Goal: Task Accomplishment & Management: Use online tool/utility

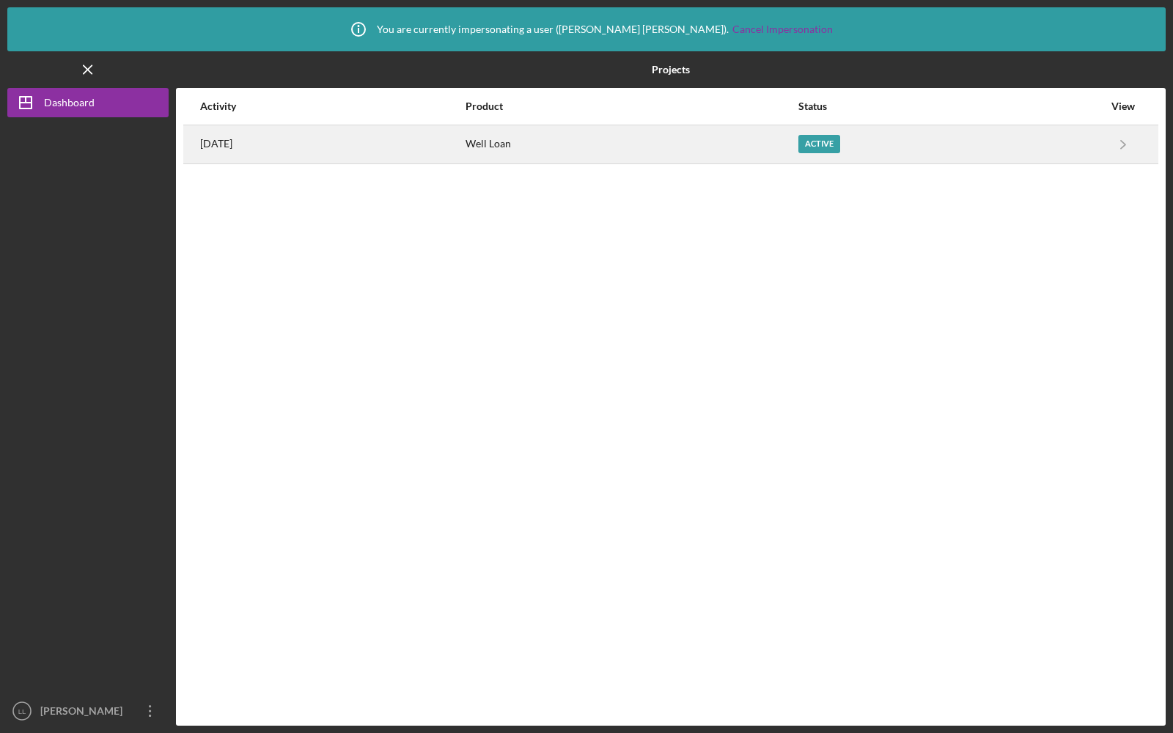
click at [591, 148] on div "Well Loan" at bounding box center [631, 144] width 331 height 37
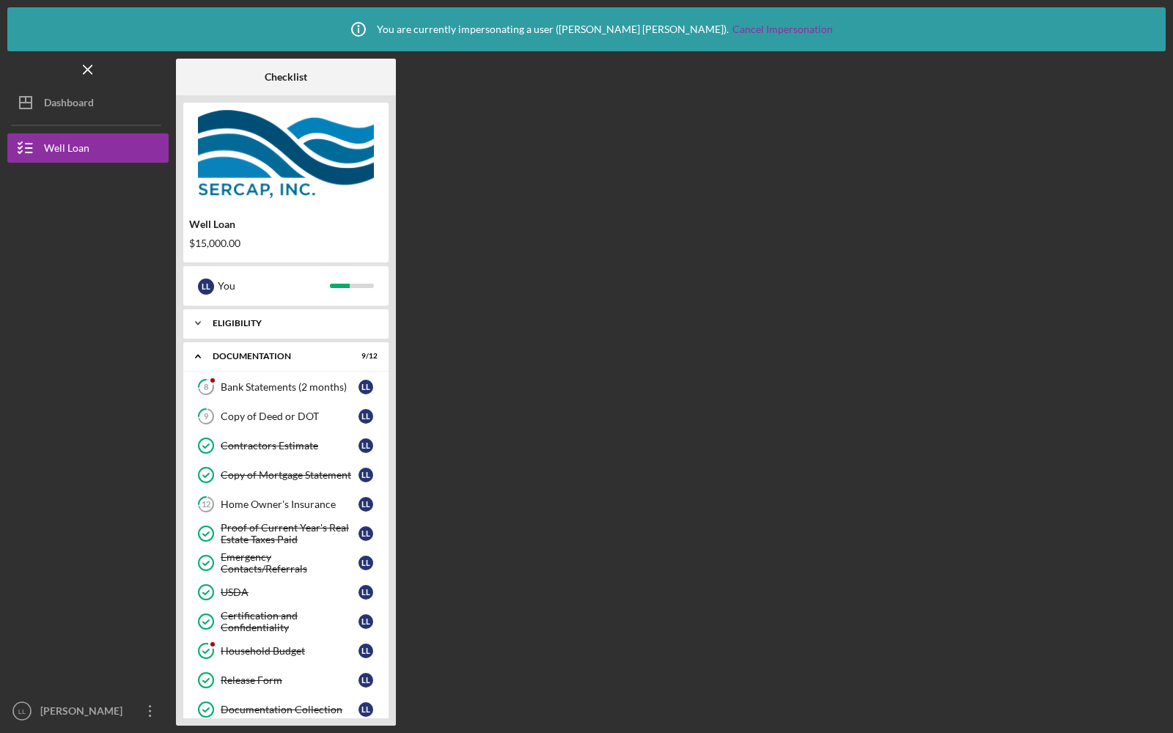
click at [292, 328] on div "Icon/Expander Eligibility 8 / 8" at bounding box center [285, 323] width 205 height 29
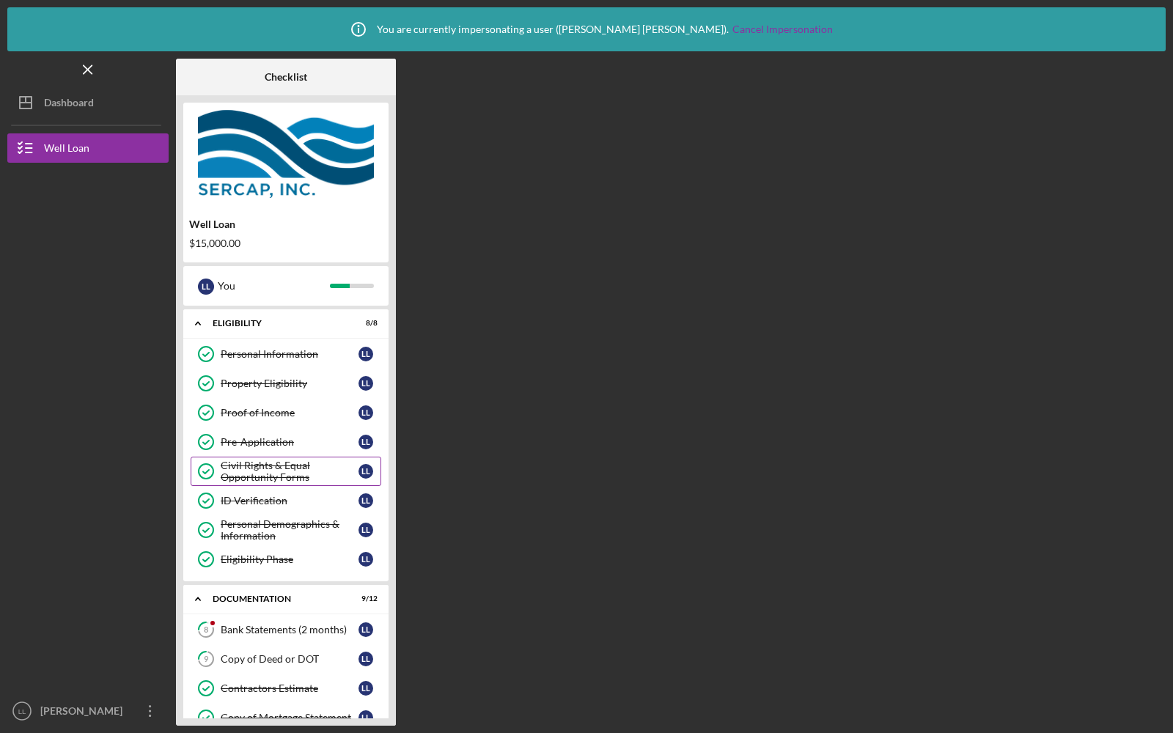
scroll to position [315, 0]
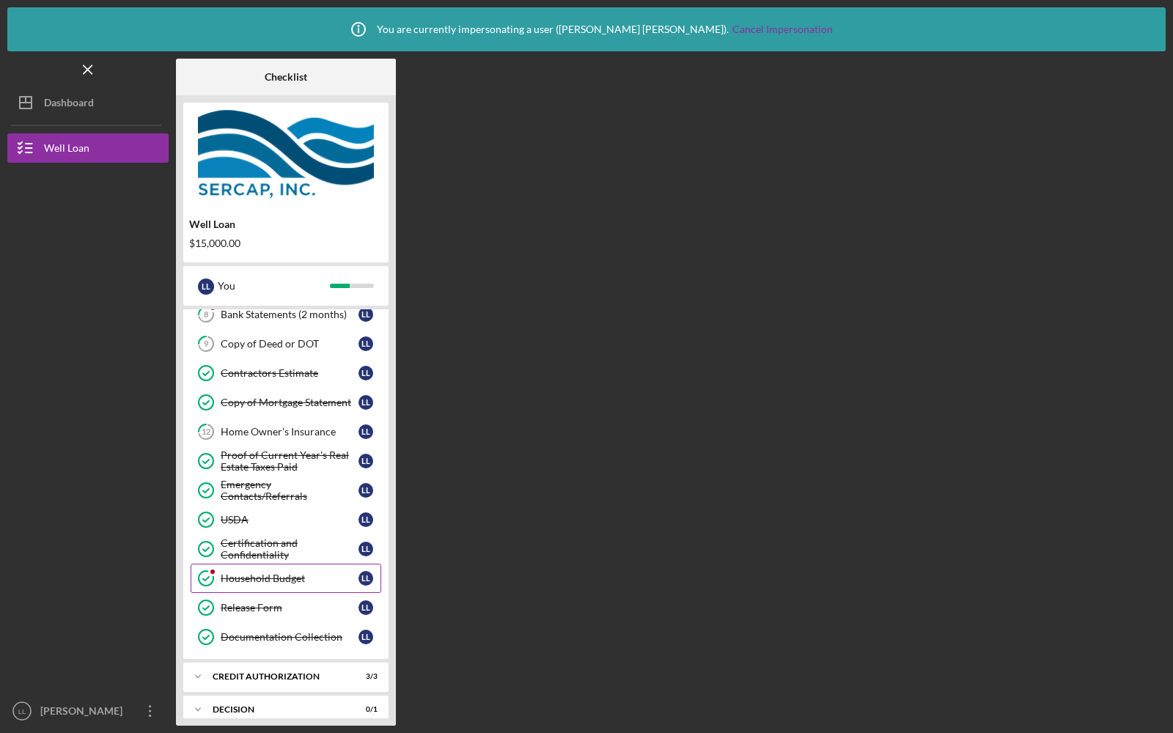
click at [261, 573] on div "Household Budget" at bounding box center [290, 579] width 138 height 12
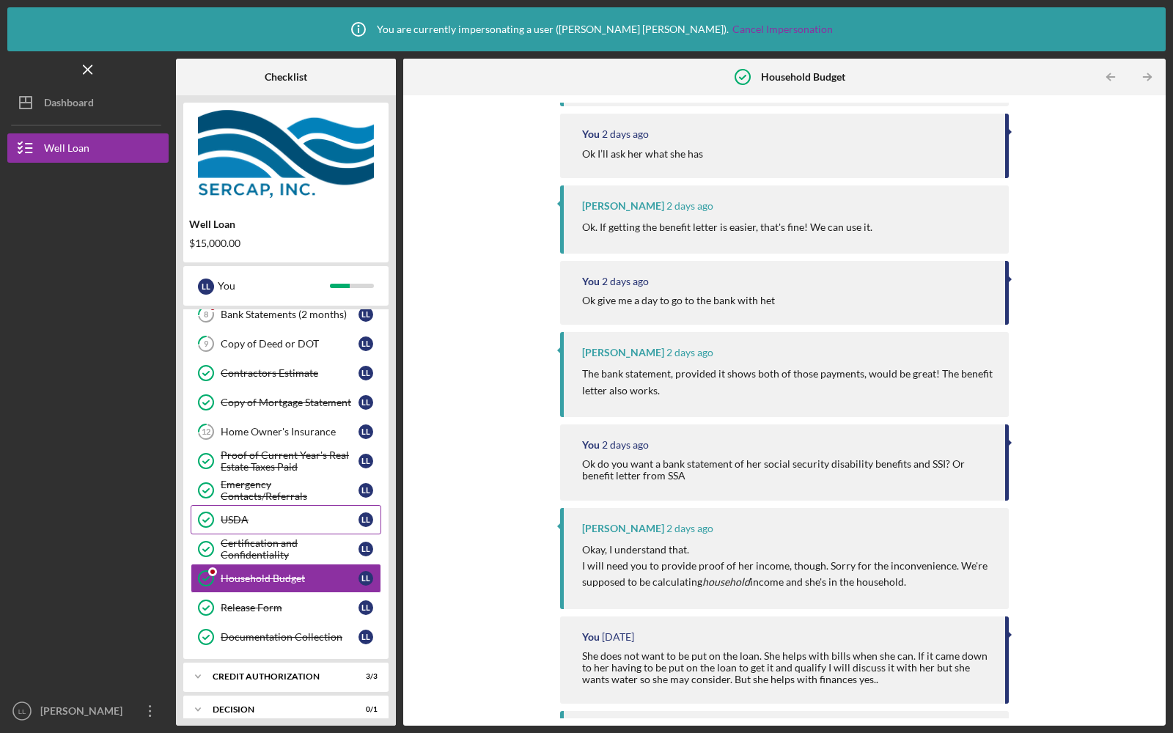
scroll to position [414, 0]
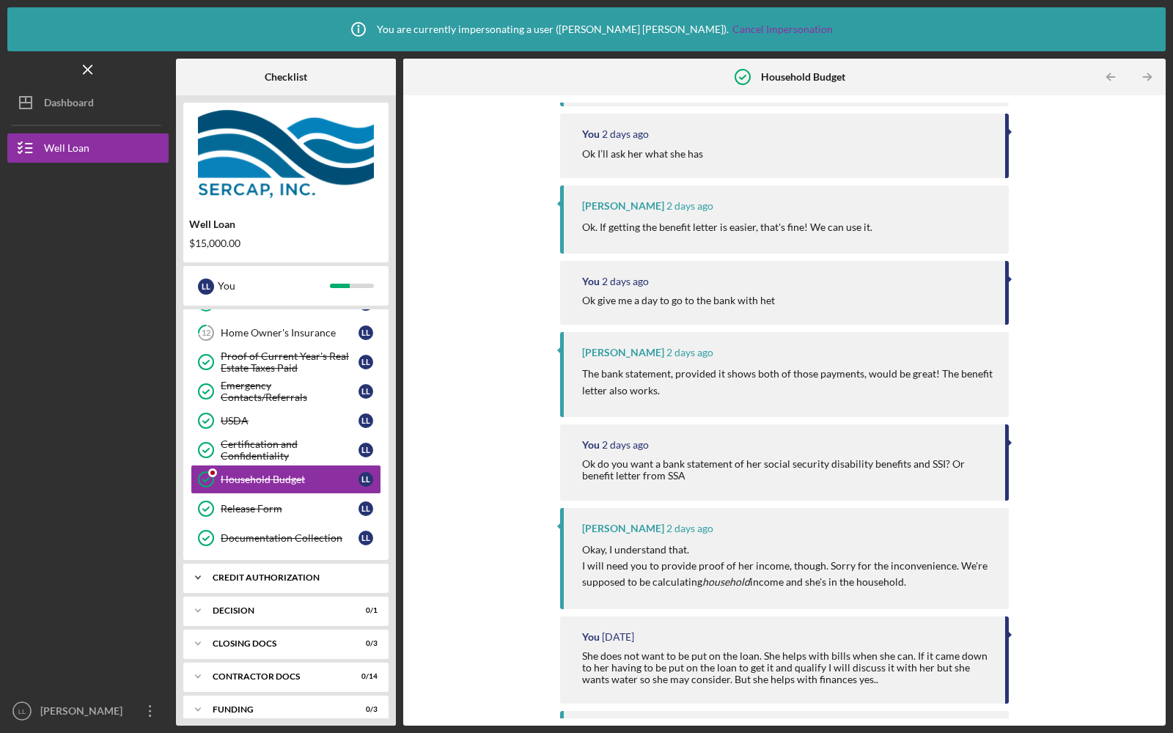
click at [281, 563] on div "Icon/Expander CREDIT AUTHORIZATION 3 / 3" at bounding box center [285, 577] width 205 height 29
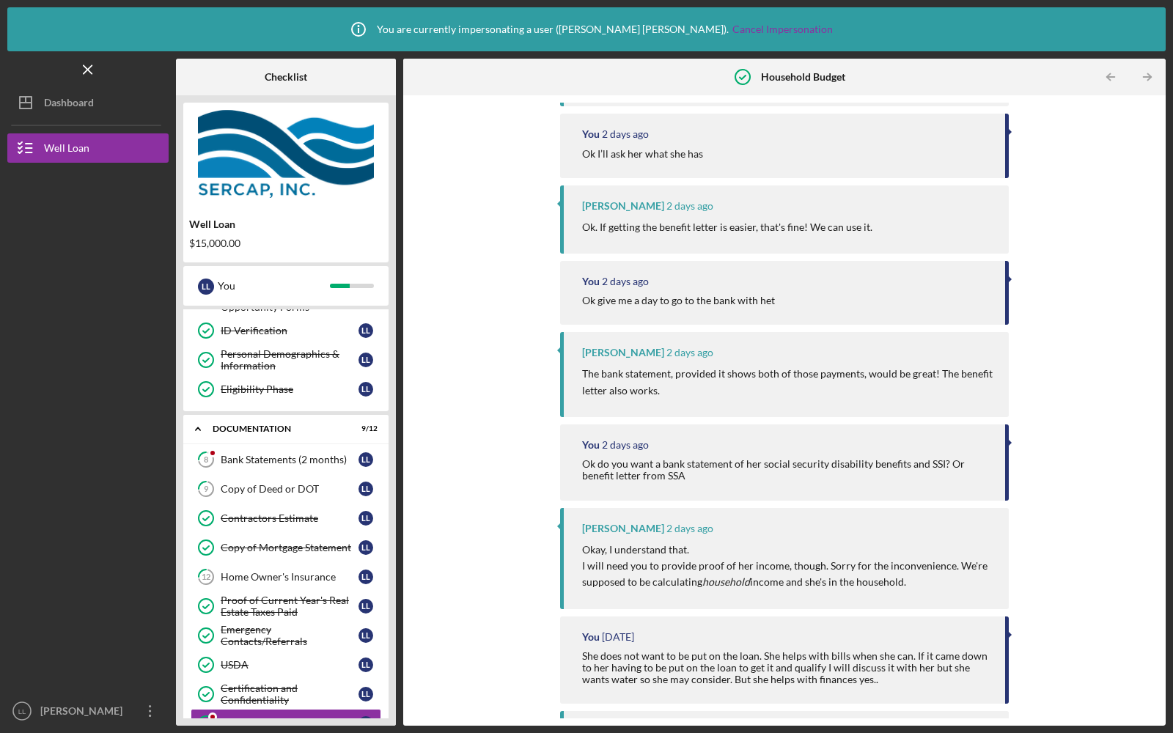
scroll to position [75, 0]
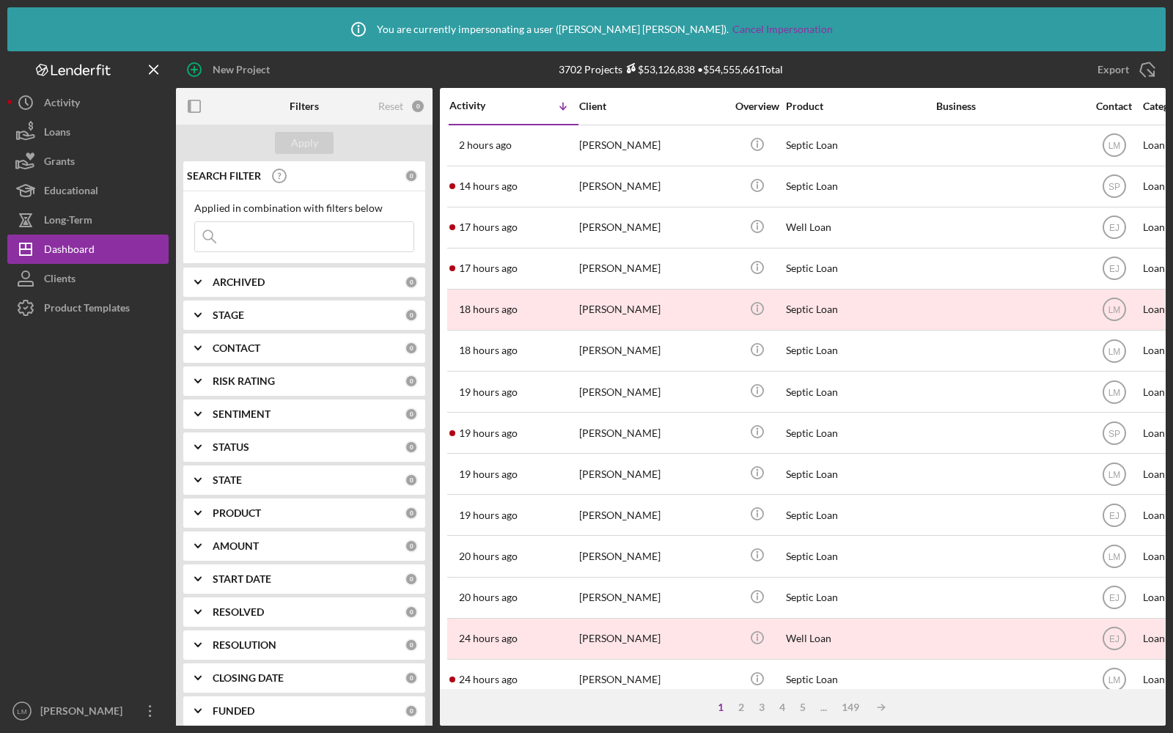
click at [285, 239] on input at bounding box center [304, 236] width 219 height 29
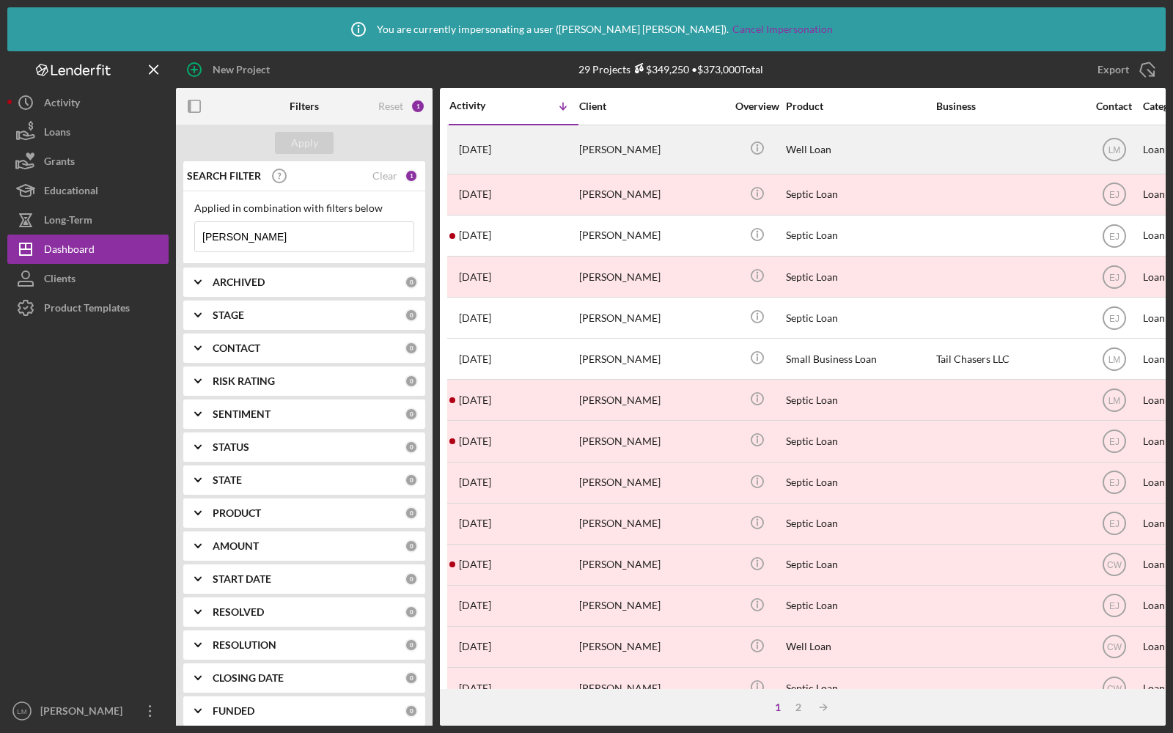
type input "[PERSON_NAME]"
click at [540, 158] on div "1 day ago Linda Lubitz" at bounding box center [514, 149] width 128 height 47
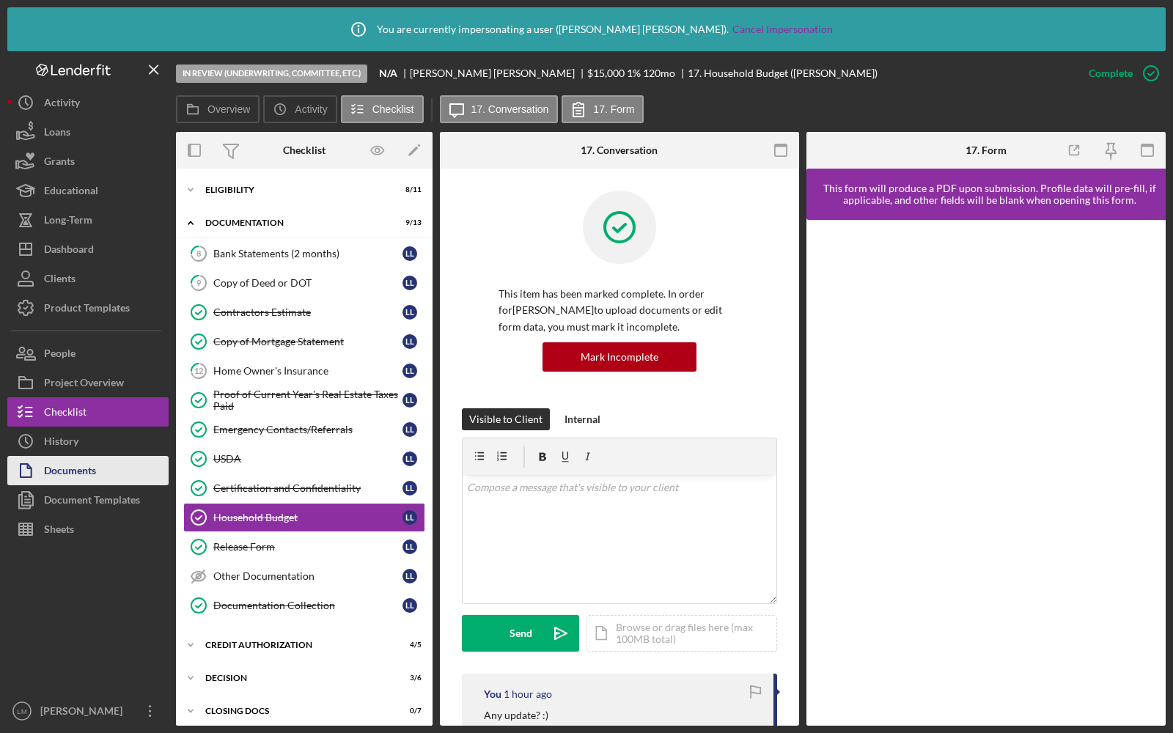
scroll to position [64, 0]
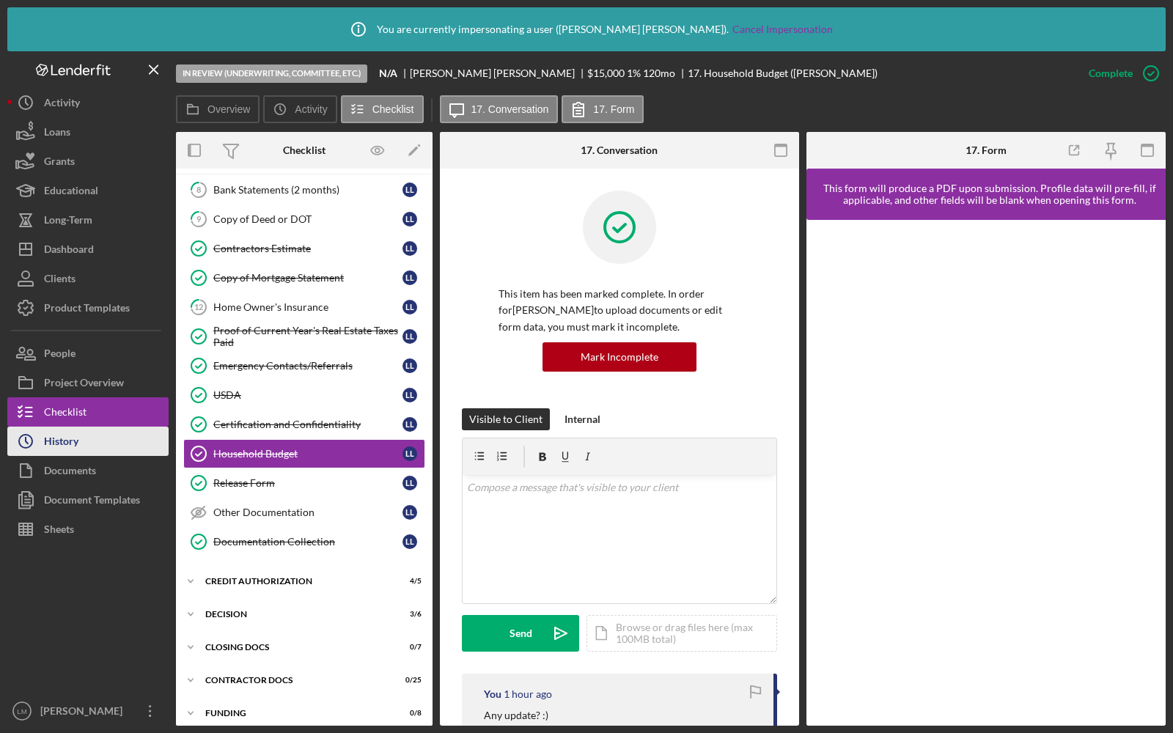
click at [64, 438] on div "History" at bounding box center [61, 443] width 34 height 33
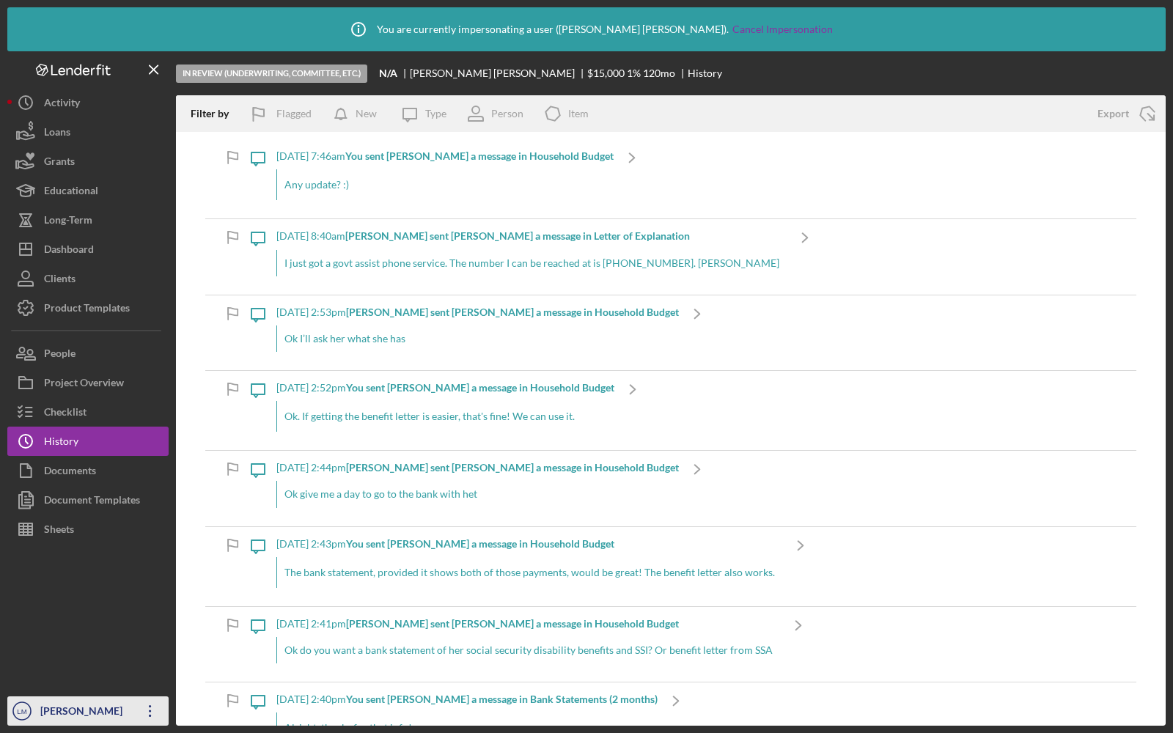
click at [62, 701] on div "[PERSON_NAME]" at bounding box center [84, 713] width 95 height 33
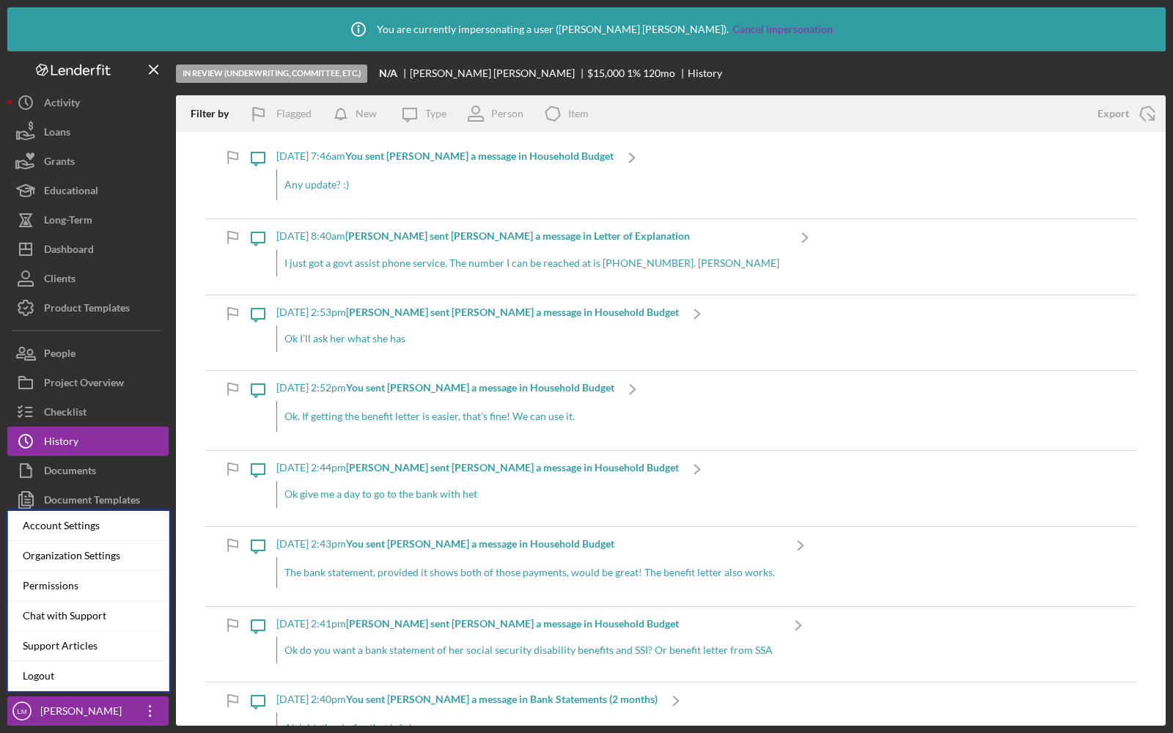
click at [661, 263] on div "I just got a govt assist phone service. The number I can be reached at is 352-5…" at bounding box center [531, 263] width 510 height 26
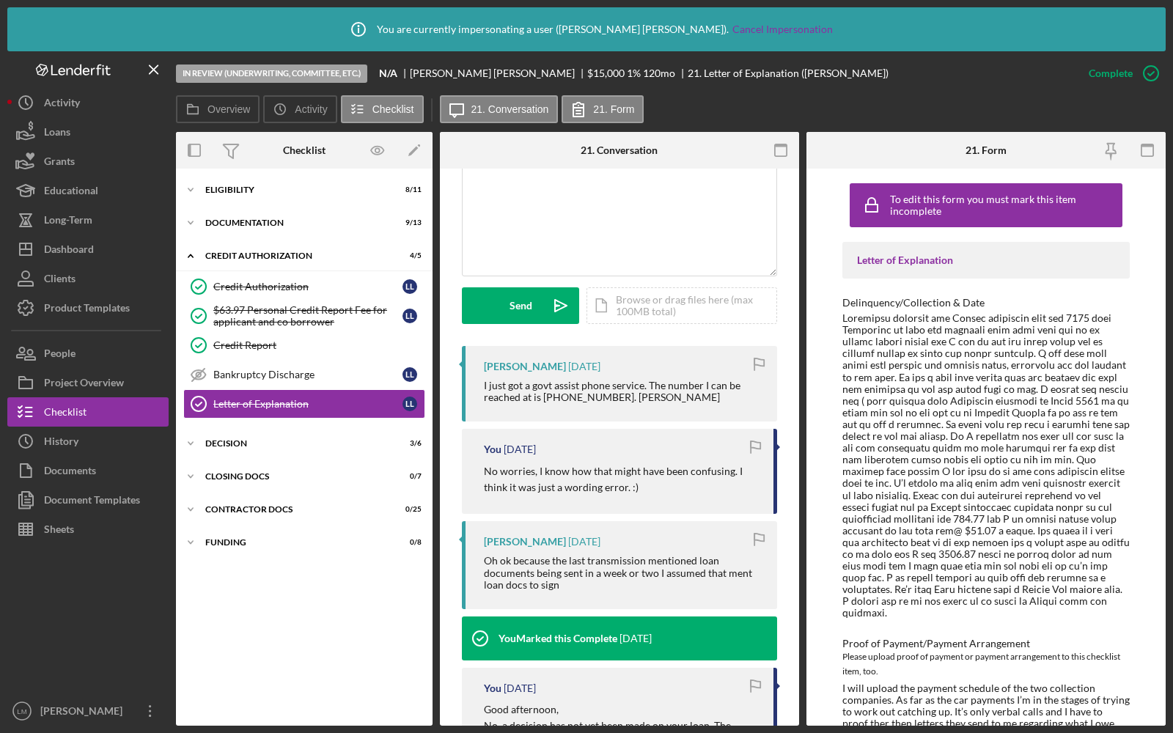
scroll to position [385, 0]
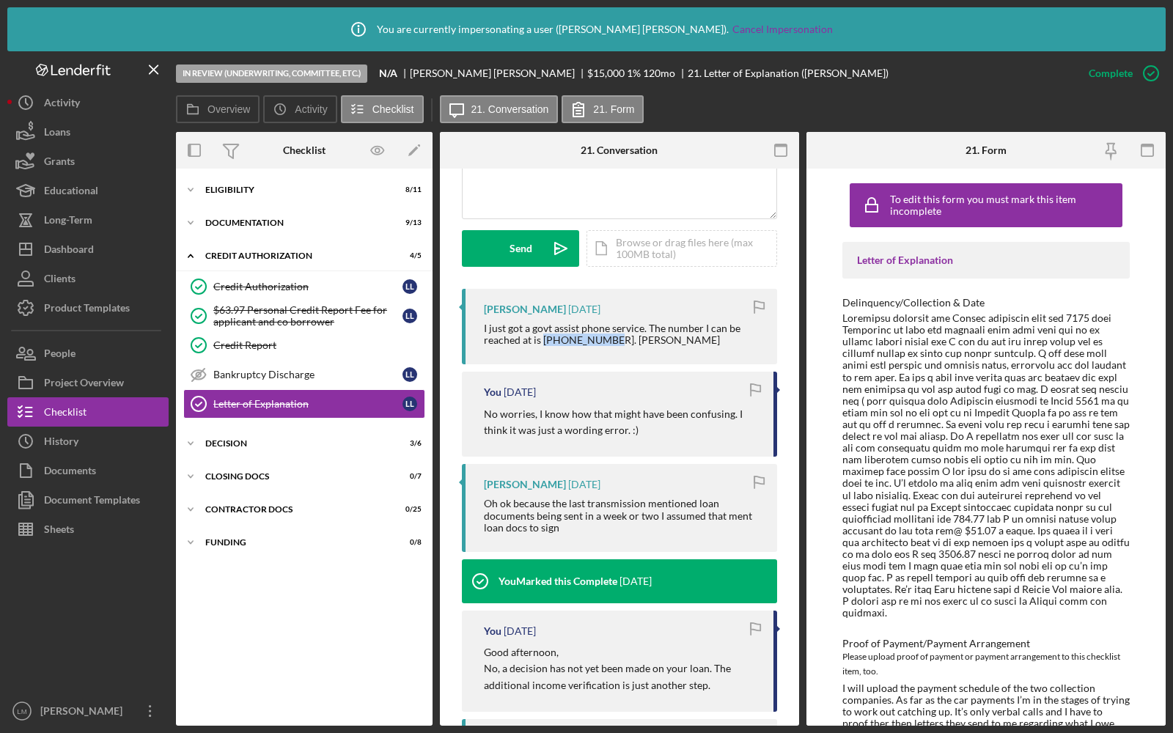
drag, startPoint x: 610, startPoint y: 340, endPoint x: 543, endPoint y: 344, distance: 66.9
click at [544, 344] on div "I just got a govt assist phone service. The number I can be reached at is 352-5…" at bounding box center [623, 334] width 279 height 23
copy div "352-537-4440"
click at [73, 441] on div "History" at bounding box center [61, 443] width 34 height 33
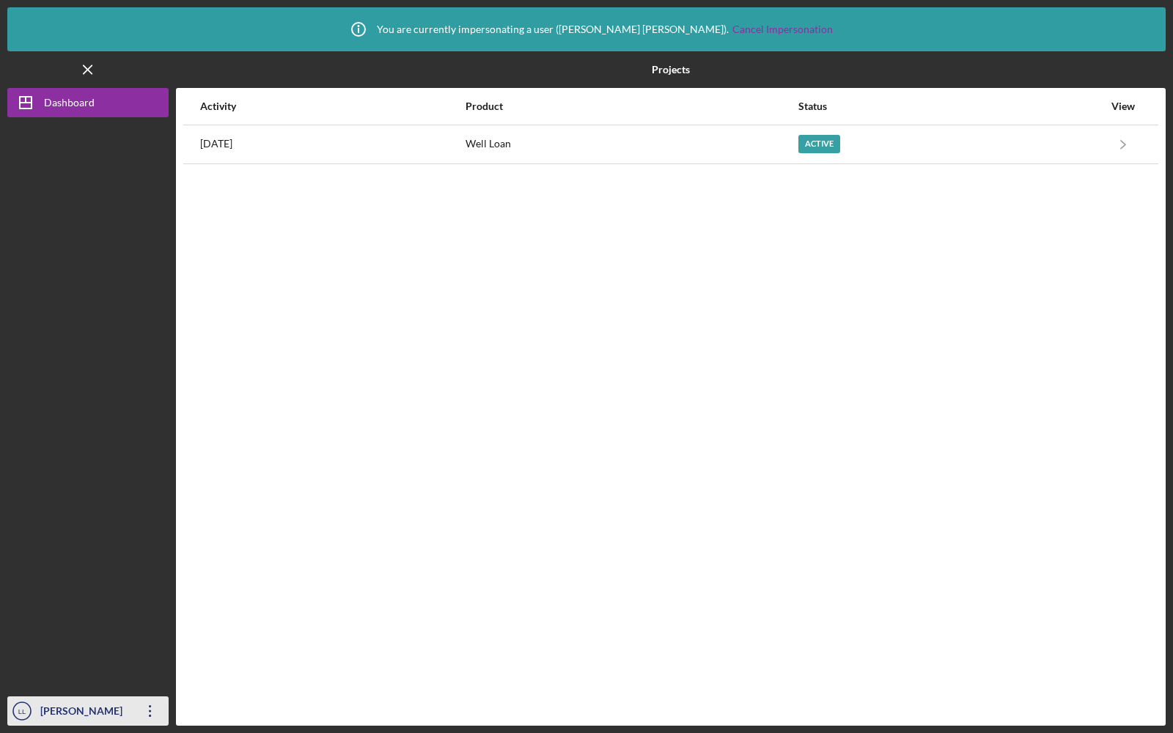
click at [35, 709] on icon "LL" at bounding box center [21, 711] width 29 height 37
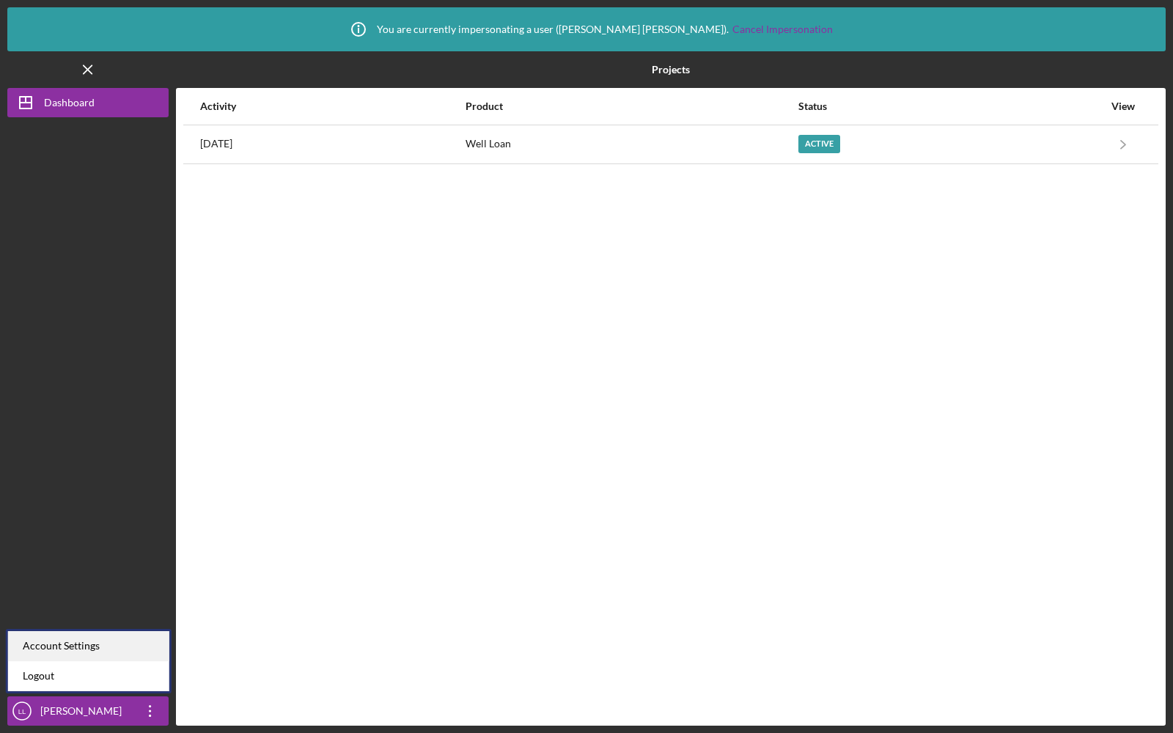
click at [65, 639] on div "Account Settings" at bounding box center [88, 646] width 161 height 30
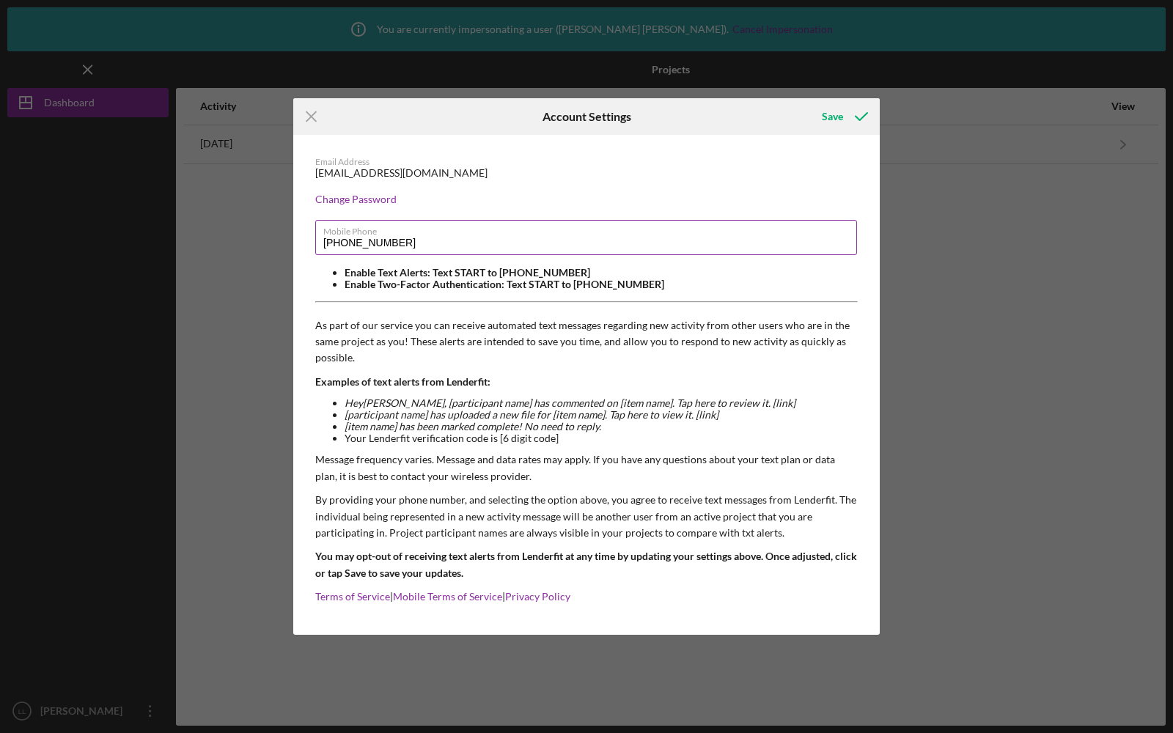
click at [406, 239] on input "(352) 890-4117" at bounding box center [586, 237] width 542 height 35
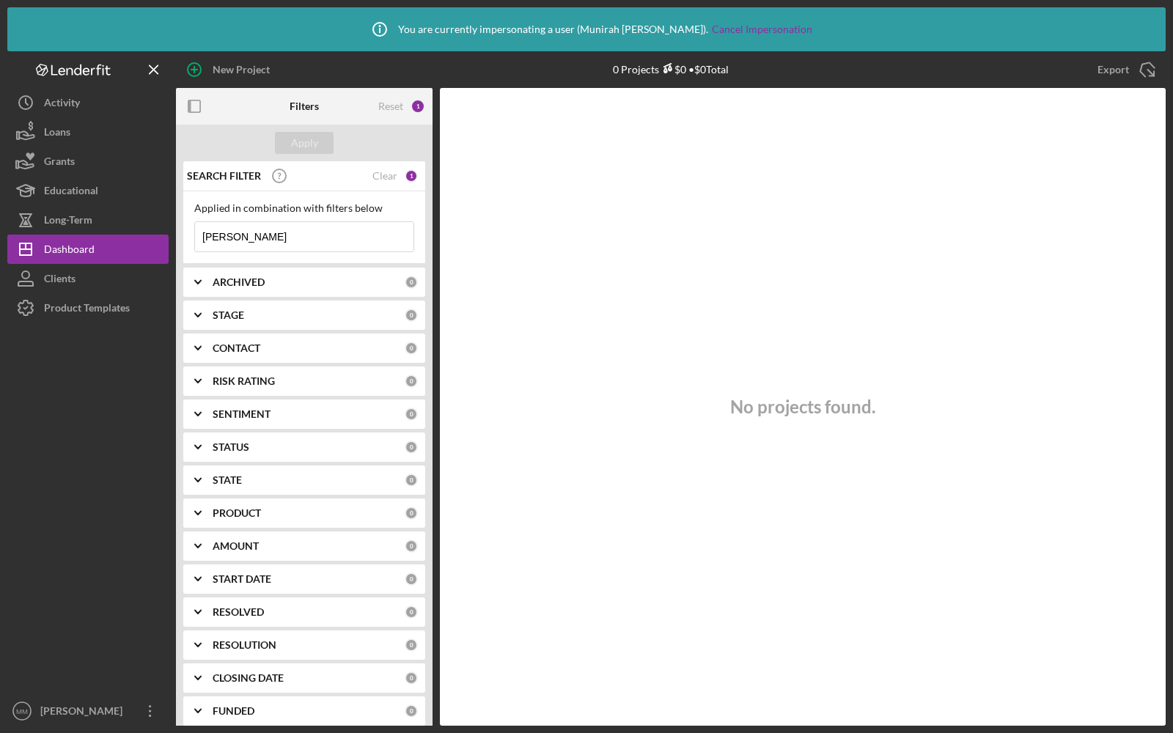
click at [84, 308] on div "Product Templates" at bounding box center [87, 309] width 86 height 33
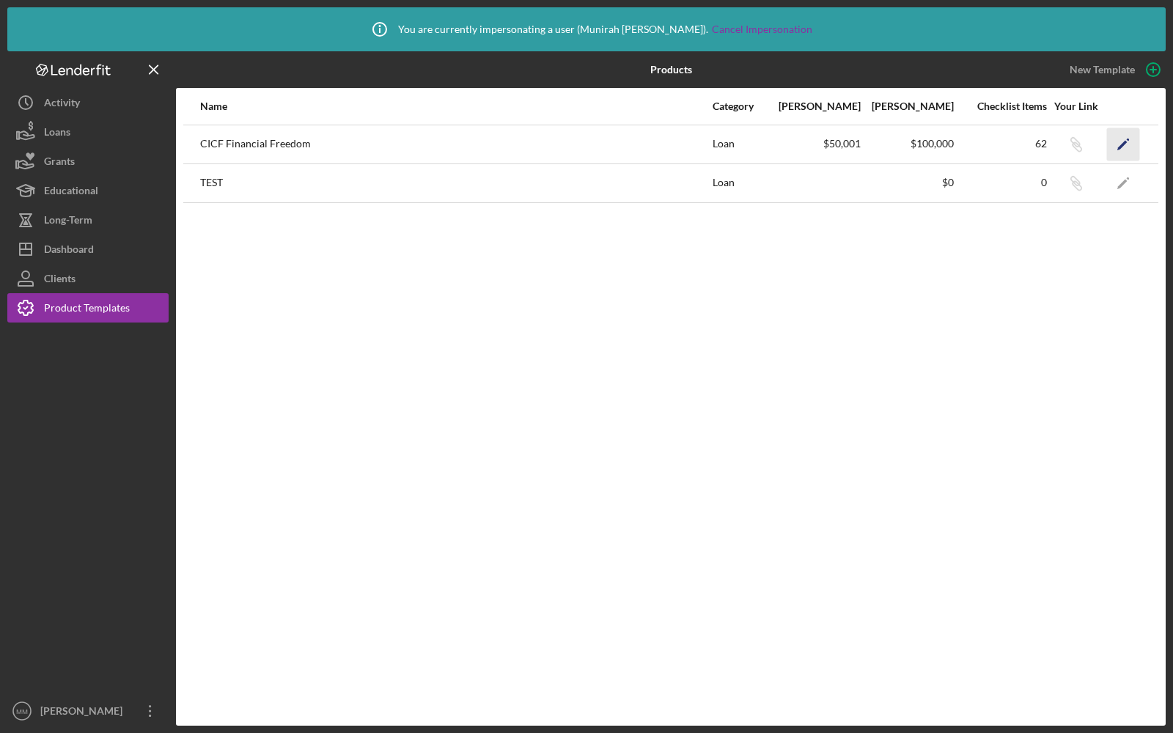
click at [1132, 141] on icon "Icon/Edit" at bounding box center [1123, 144] width 33 height 33
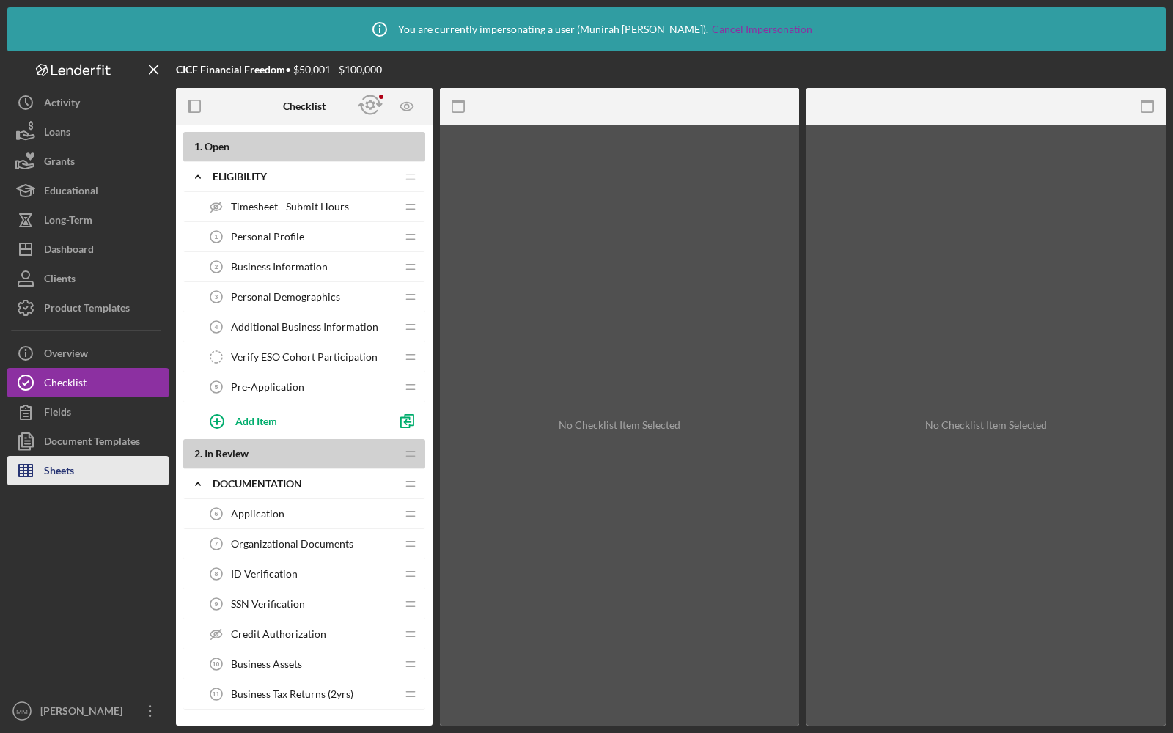
click at [77, 471] on button "Sheets" at bounding box center [87, 470] width 161 height 29
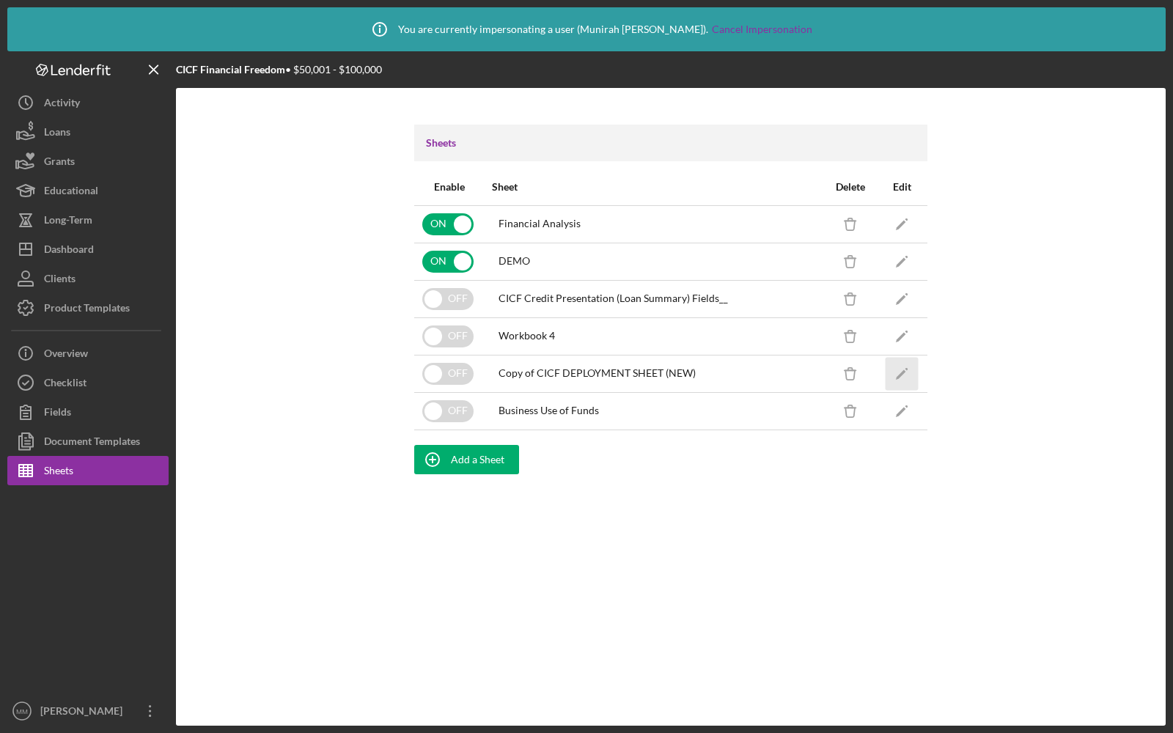
click at [901, 375] on polygon "button" at bounding box center [901, 375] width 10 height 10
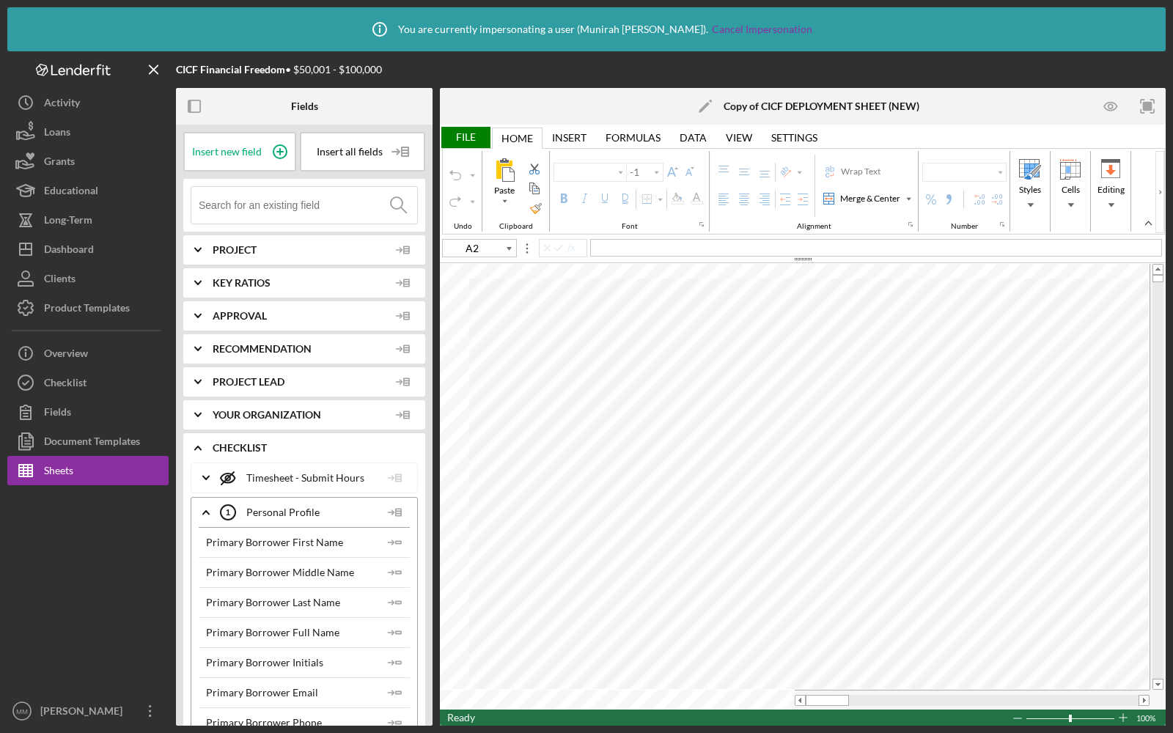
type input "Arial"
type input "10"
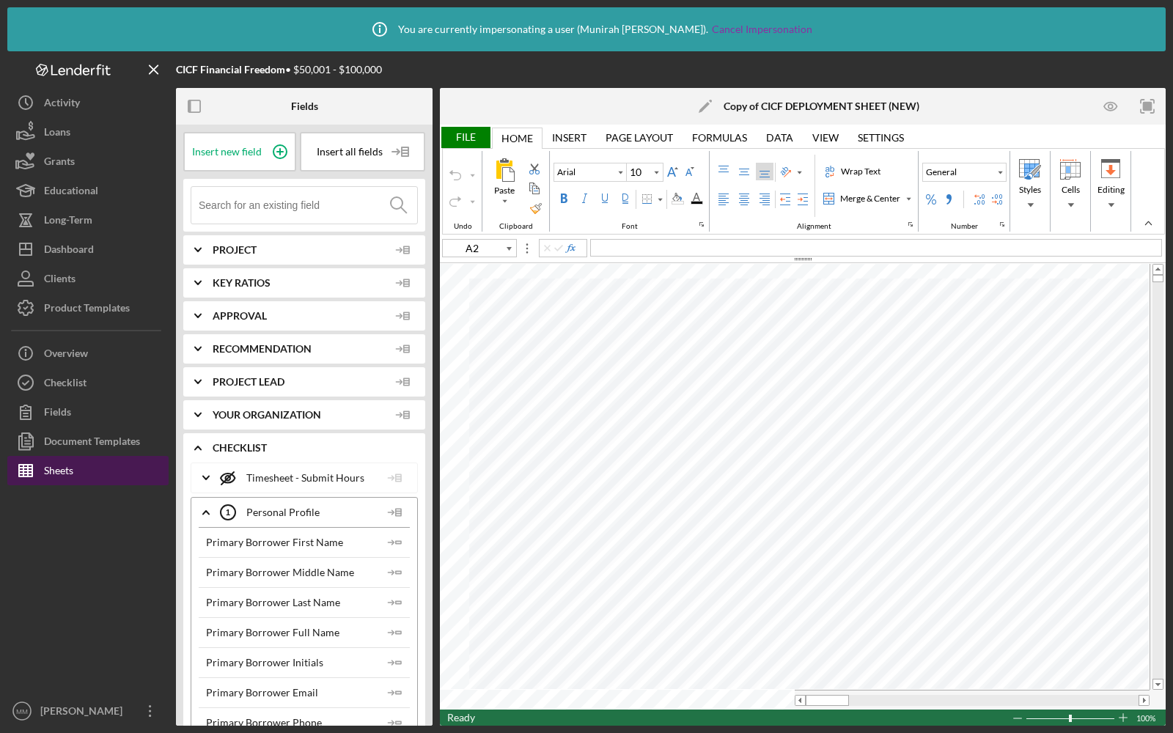
click at [54, 467] on div "Sheets" at bounding box center [58, 472] width 29 height 33
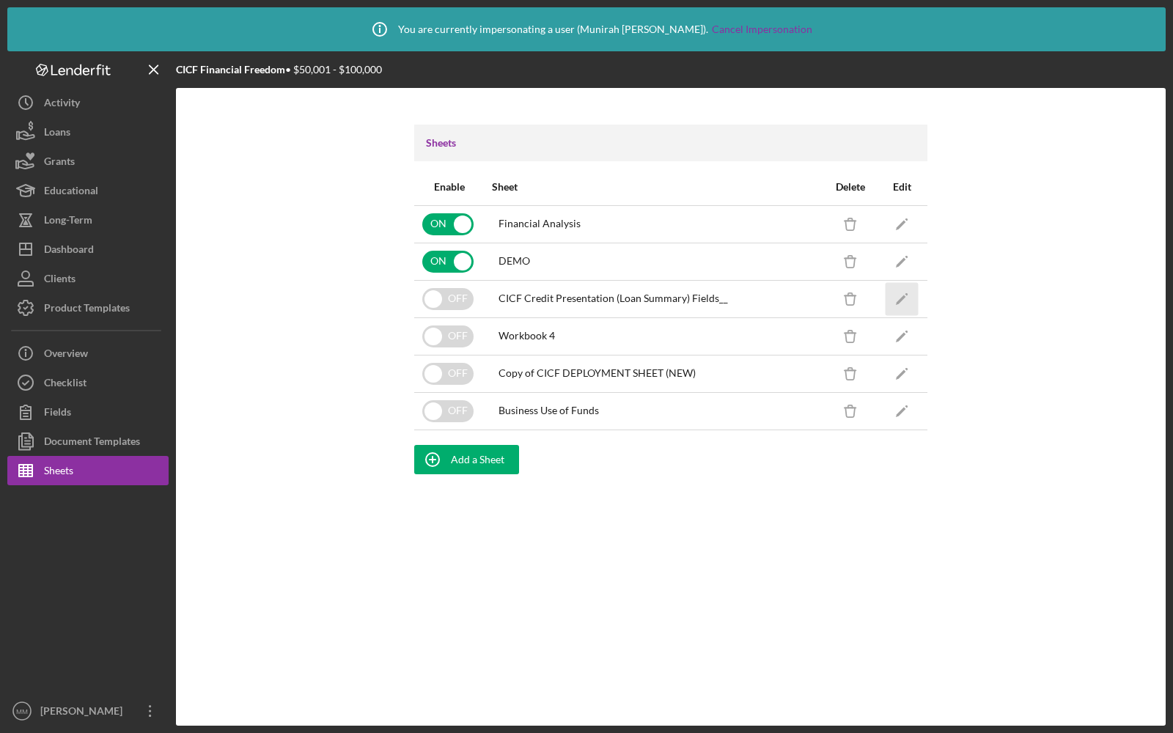
click at [899, 300] on polygon "button" at bounding box center [901, 300] width 10 height 10
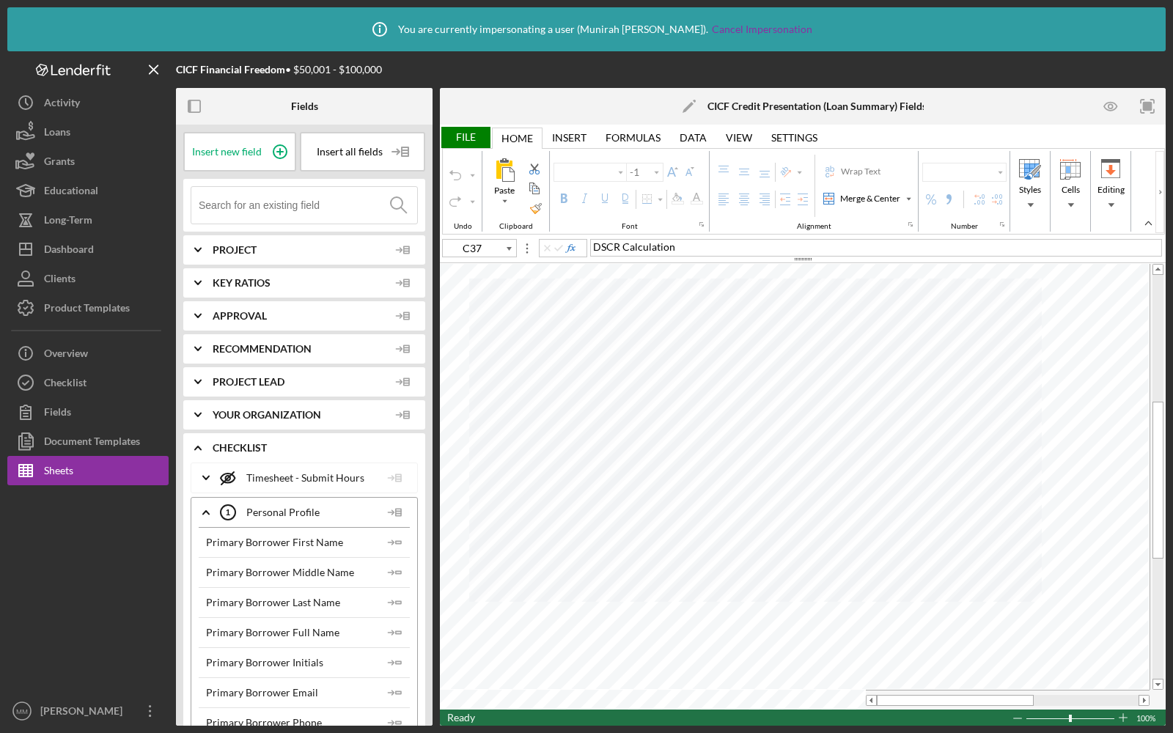
type input "Arial"
type input "9"
type input "A15"
type input "Calibri"
type input "12"
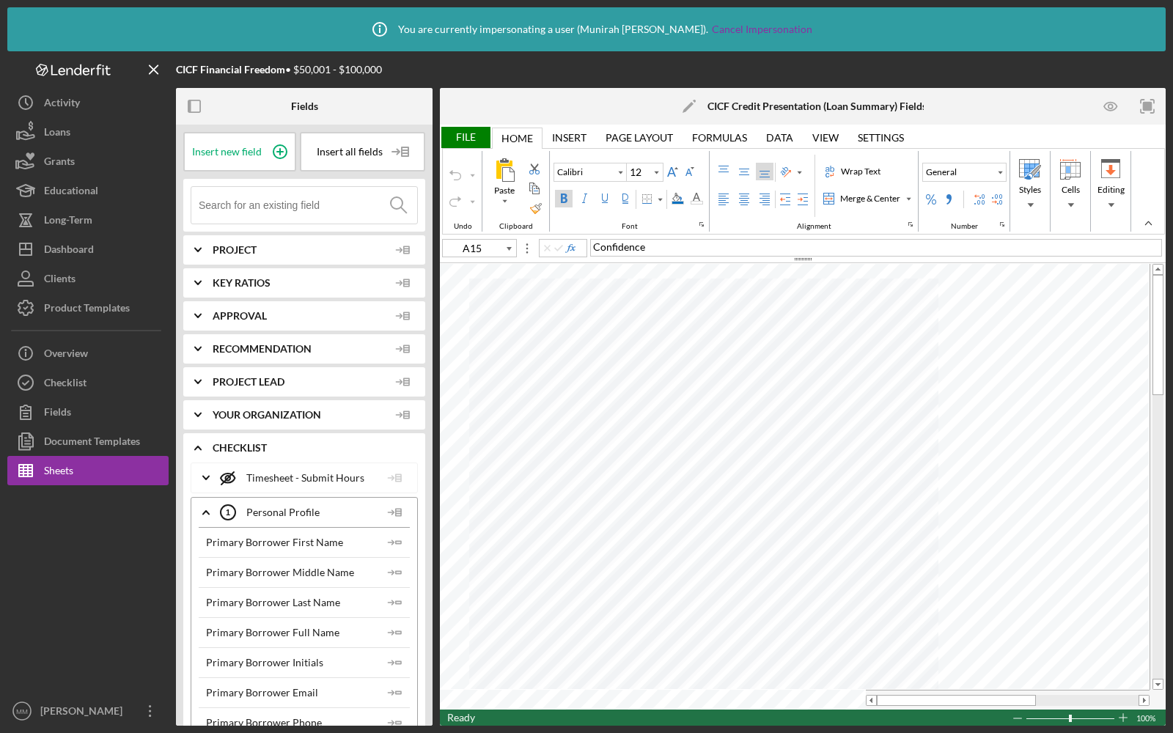
type input "A1"
type input "11"
click at [573, 139] on div "Insert" at bounding box center [569, 138] width 34 height 12
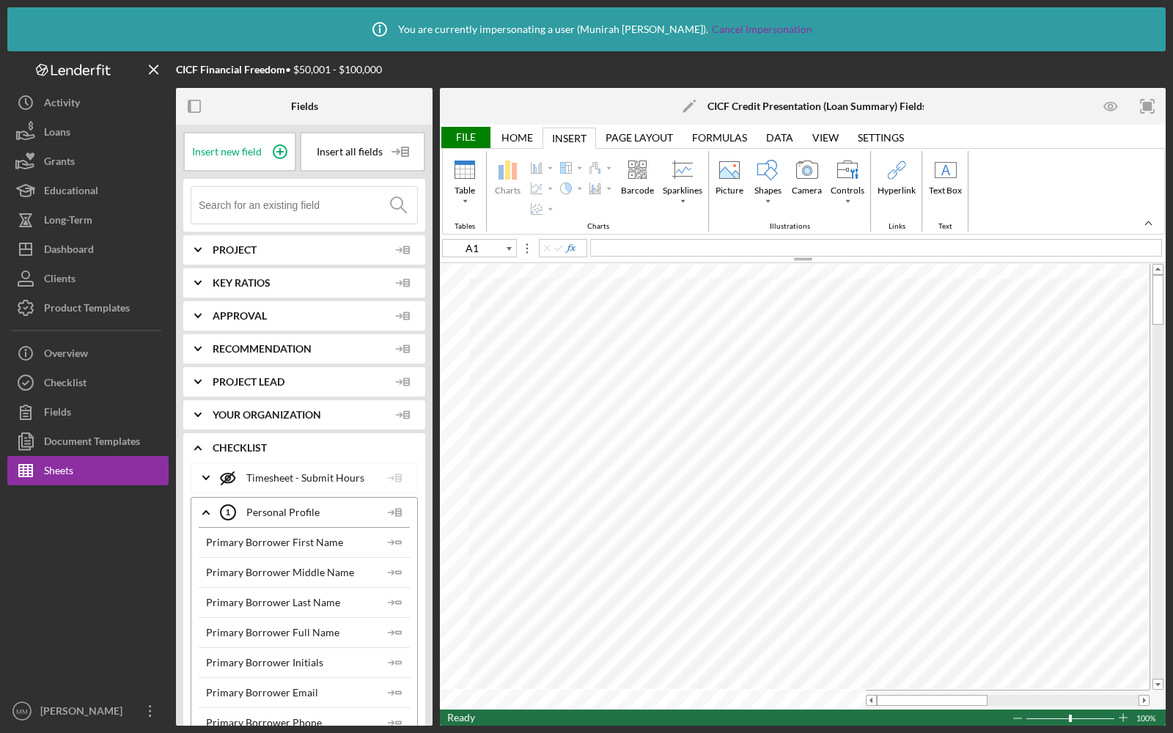
click at [474, 135] on div "File" at bounding box center [465, 137] width 51 height 21
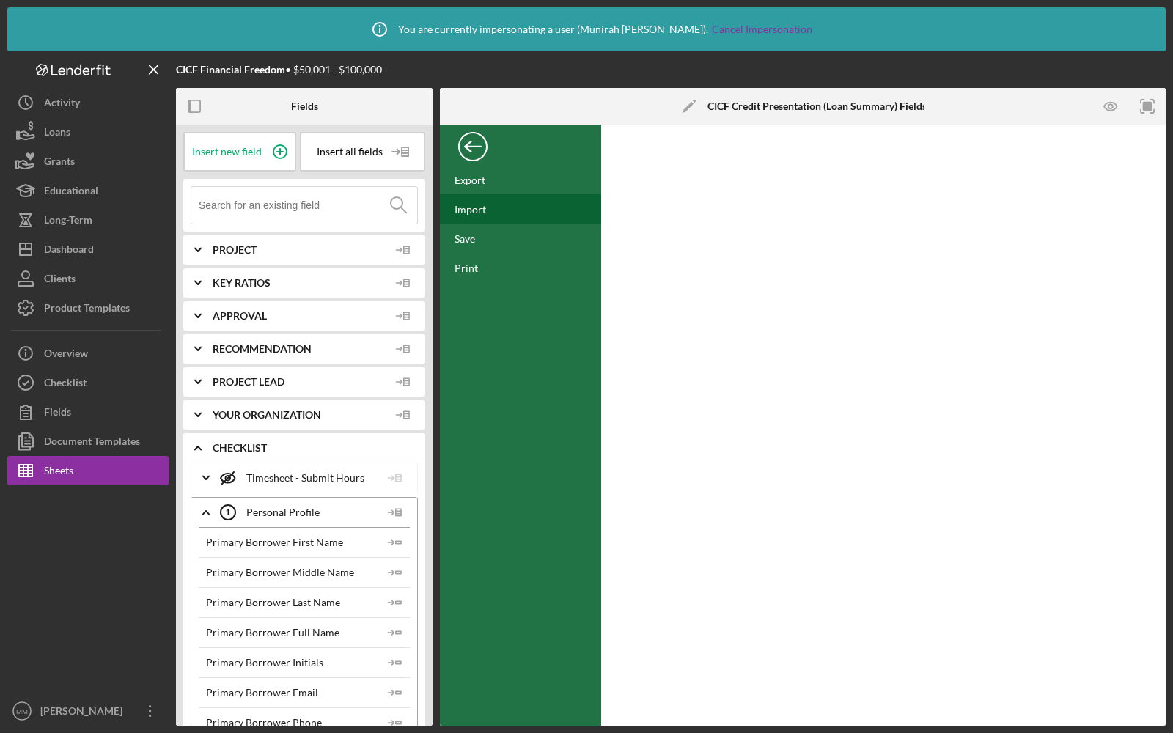
click at [483, 215] on div "Import" at bounding box center [471, 209] width 32 height 12
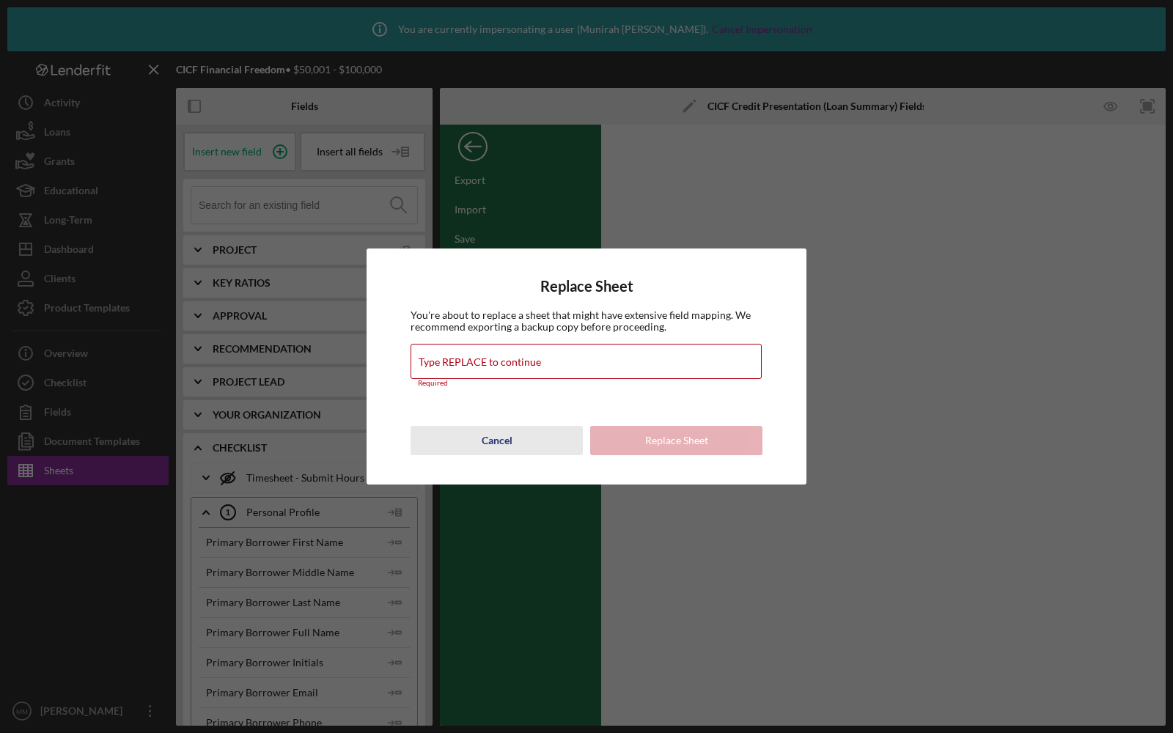
click at [498, 436] on div "Cancel" at bounding box center [497, 440] width 31 height 29
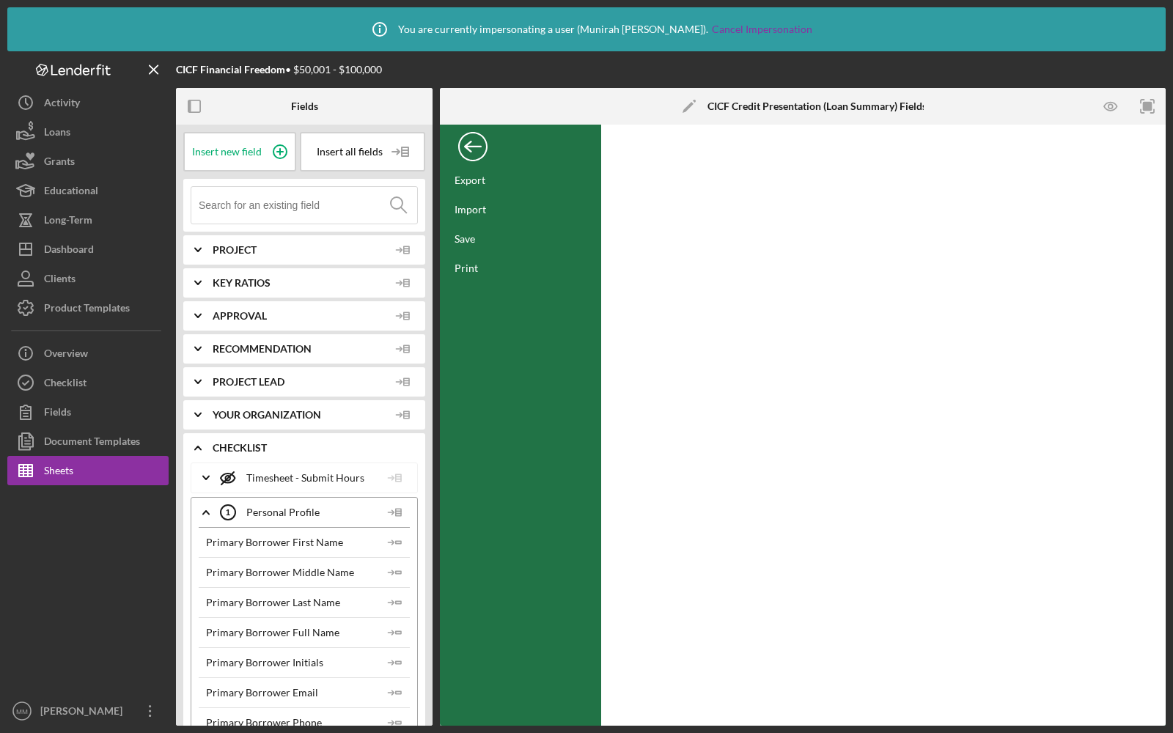
click at [473, 150] on div "Back" at bounding box center [472, 142] width 29 height 29
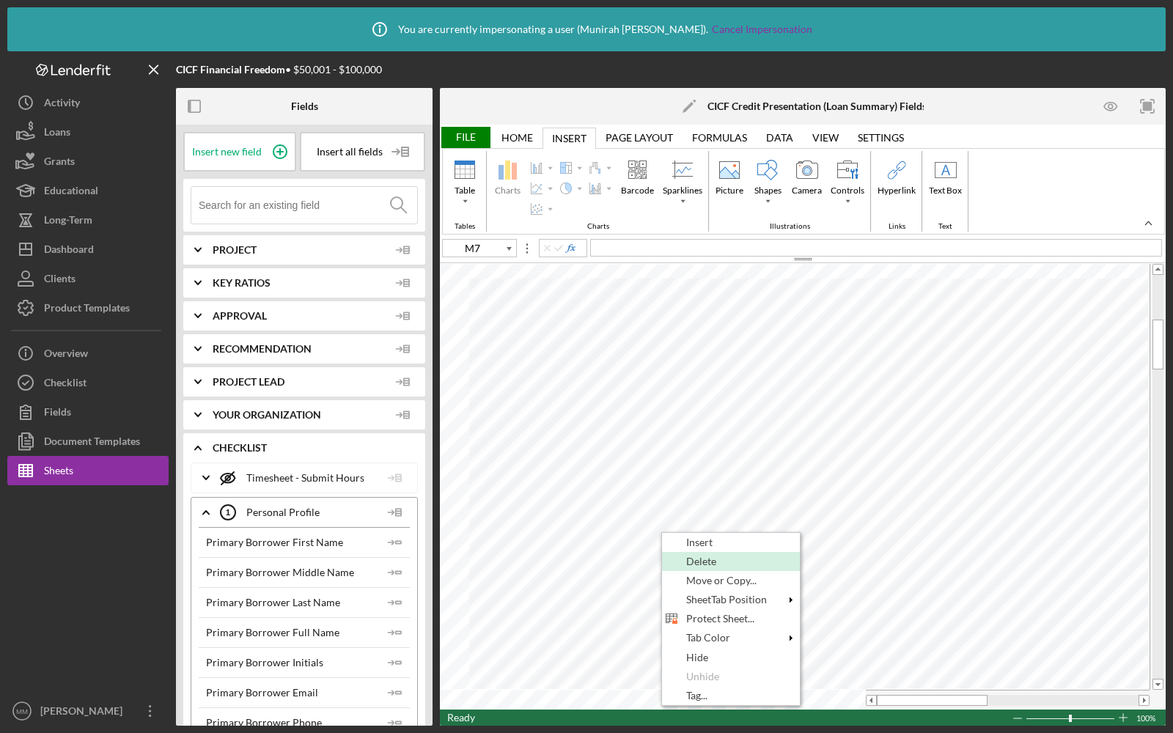
click at [714, 556] on span "Delete" at bounding box center [709, 562] width 47 height 12
type input "C37"
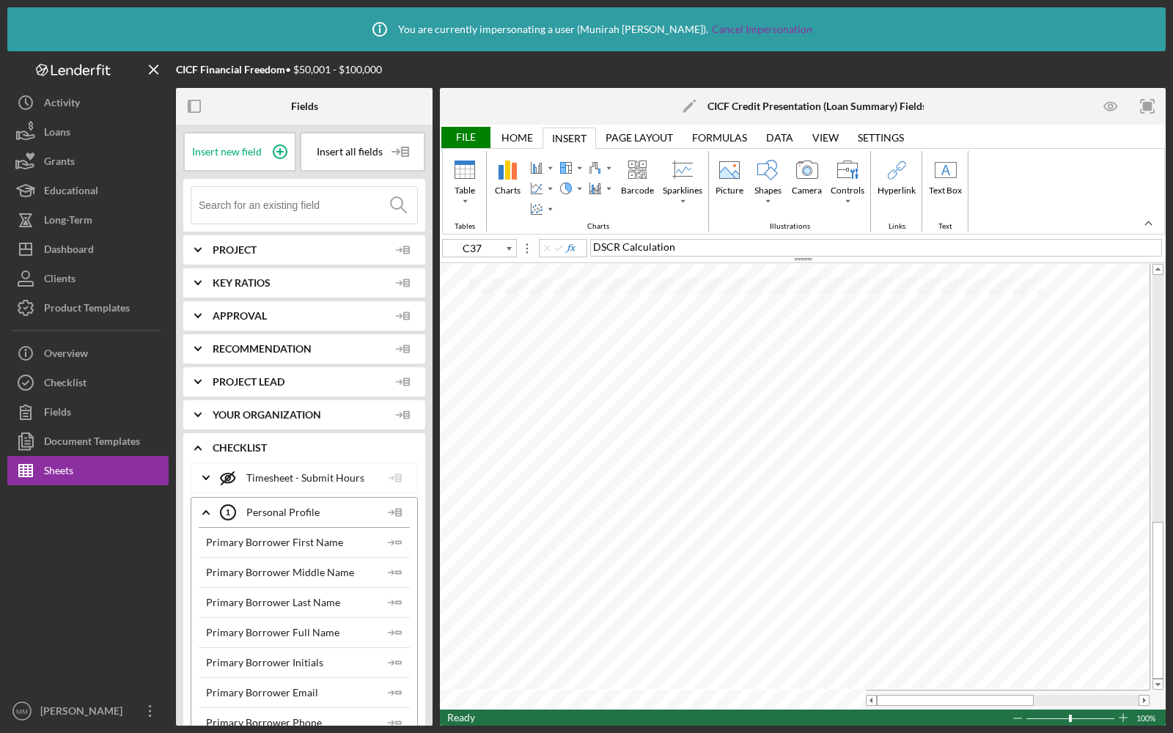
click at [472, 132] on div "File" at bounding box center [465, 137] width 51 height 21
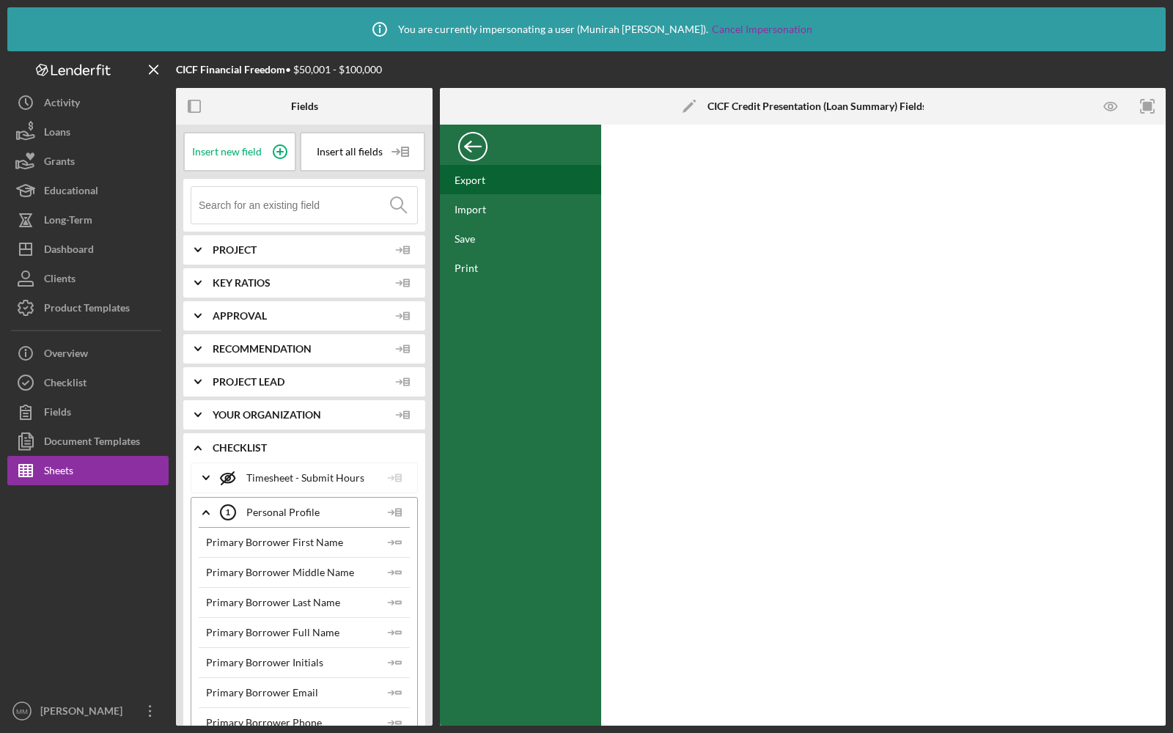
click at [483, 187] on div "Export" at bounding box center [520, 179] width 161 height 29
click at [893, 112] on div "Icon/Edit CICF Credit Presentation (Loan Summary) Fields__" at bounding box center [803, 106] width 265 height 37
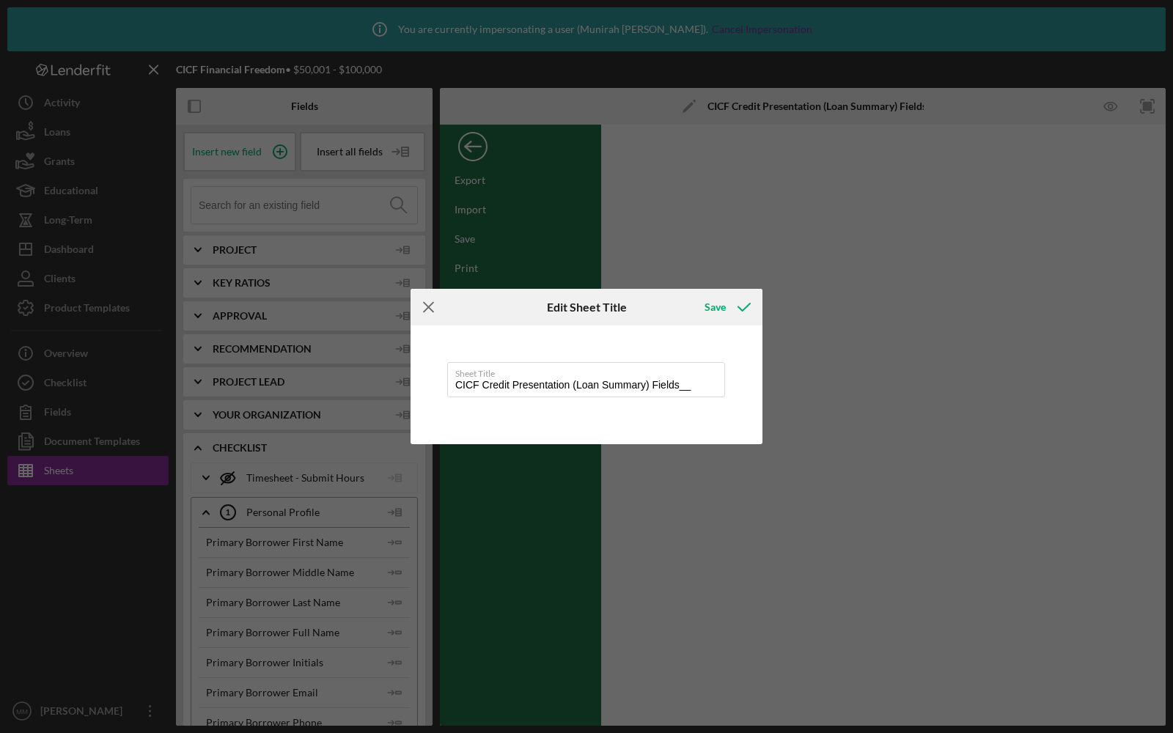
click at [422, 305] on icon "Icon/Menu Close" at bounding box center [429, 307] width 37 height 37
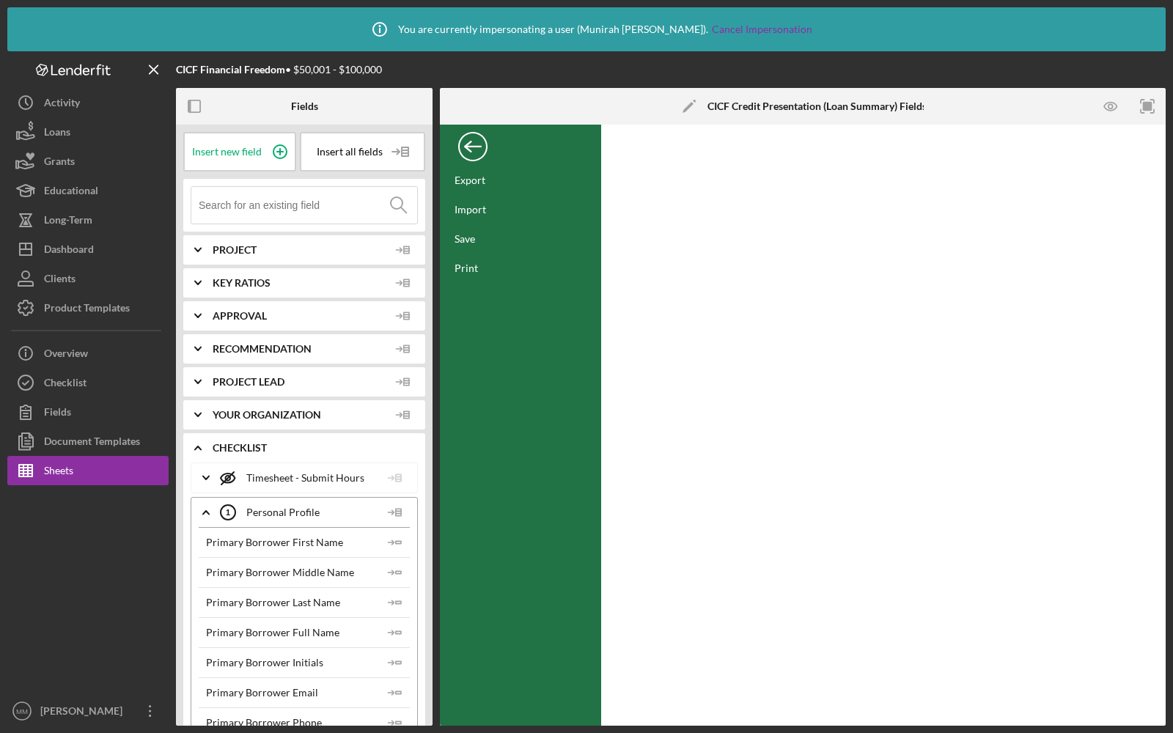
click at [941, 198] on div at bounding box center [883, 425] width 565 height 601
